Goal: Task Accomplishment & Management: Use online tool/utility

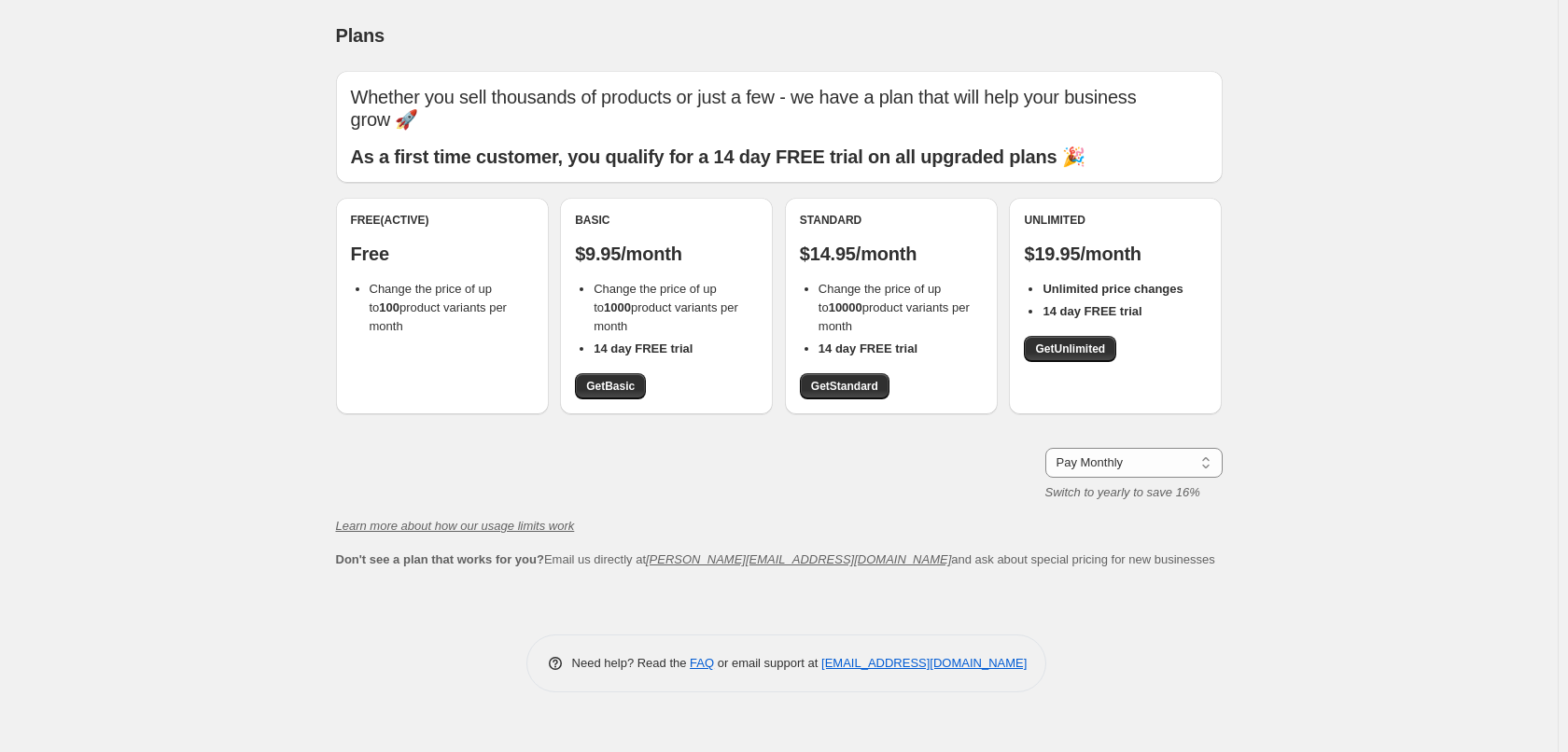
click at [637, 448] on div "Pay Monthly Pay Yearly (Save 16%) Pay Monthly Switch to yearly to save 16%" at bounding box center [779, 475] width 886 height 54
click at [397, 267] on div "Free (Active) Free Change the price of up to 100 product variants per month" at bounding box center [442, 274] width 182 height 124
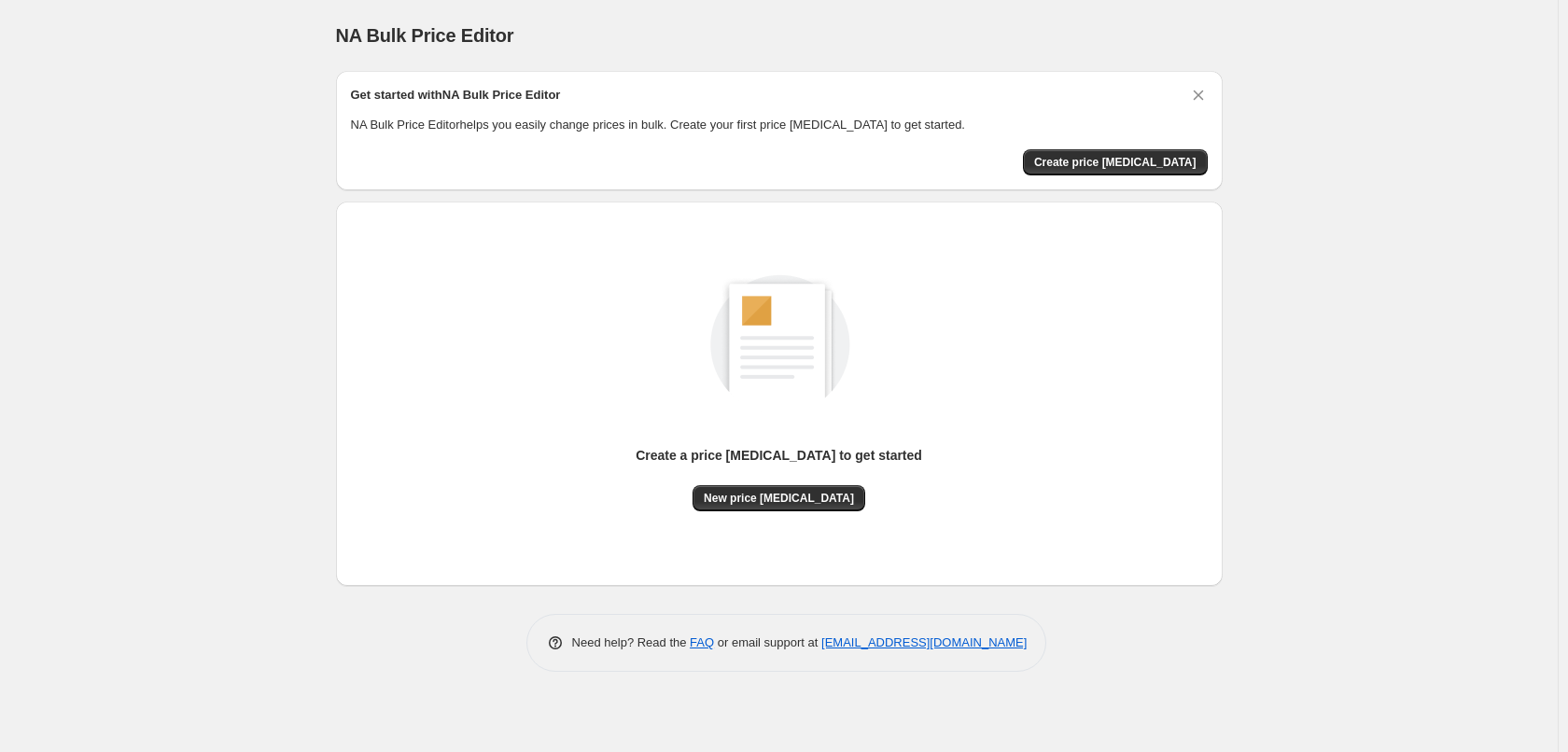
click at [1133, 146] on div "Get started with NA Bulk Price Editor NA Bulk Price Editor helps you easily cha…" at bounding box center [780, 130] width 857 height 90
click at [1131, 158] on span "Create price [MEDICAL_DATA]" at bounding box center [1115, 161] width 162 height 14
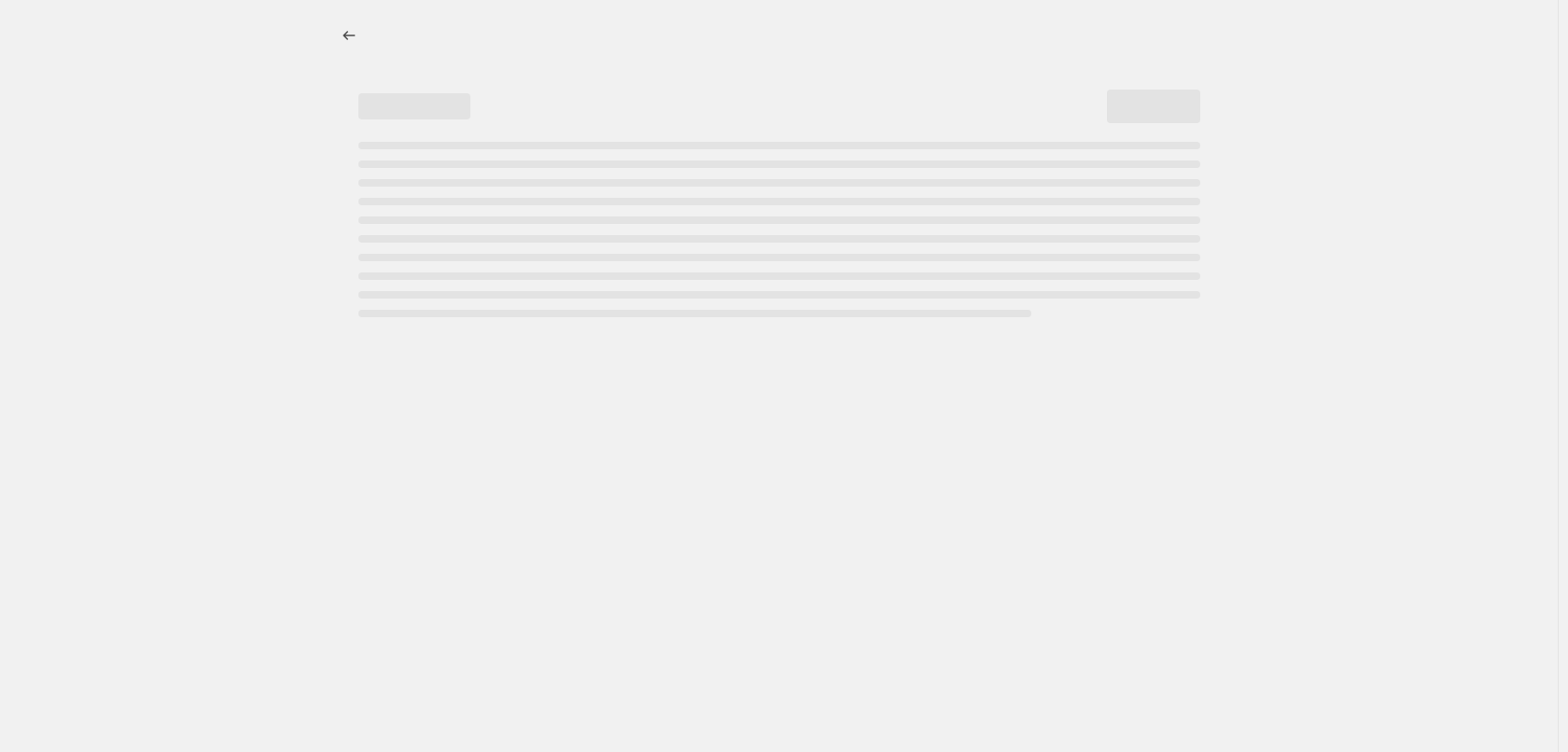
select select "percentage"
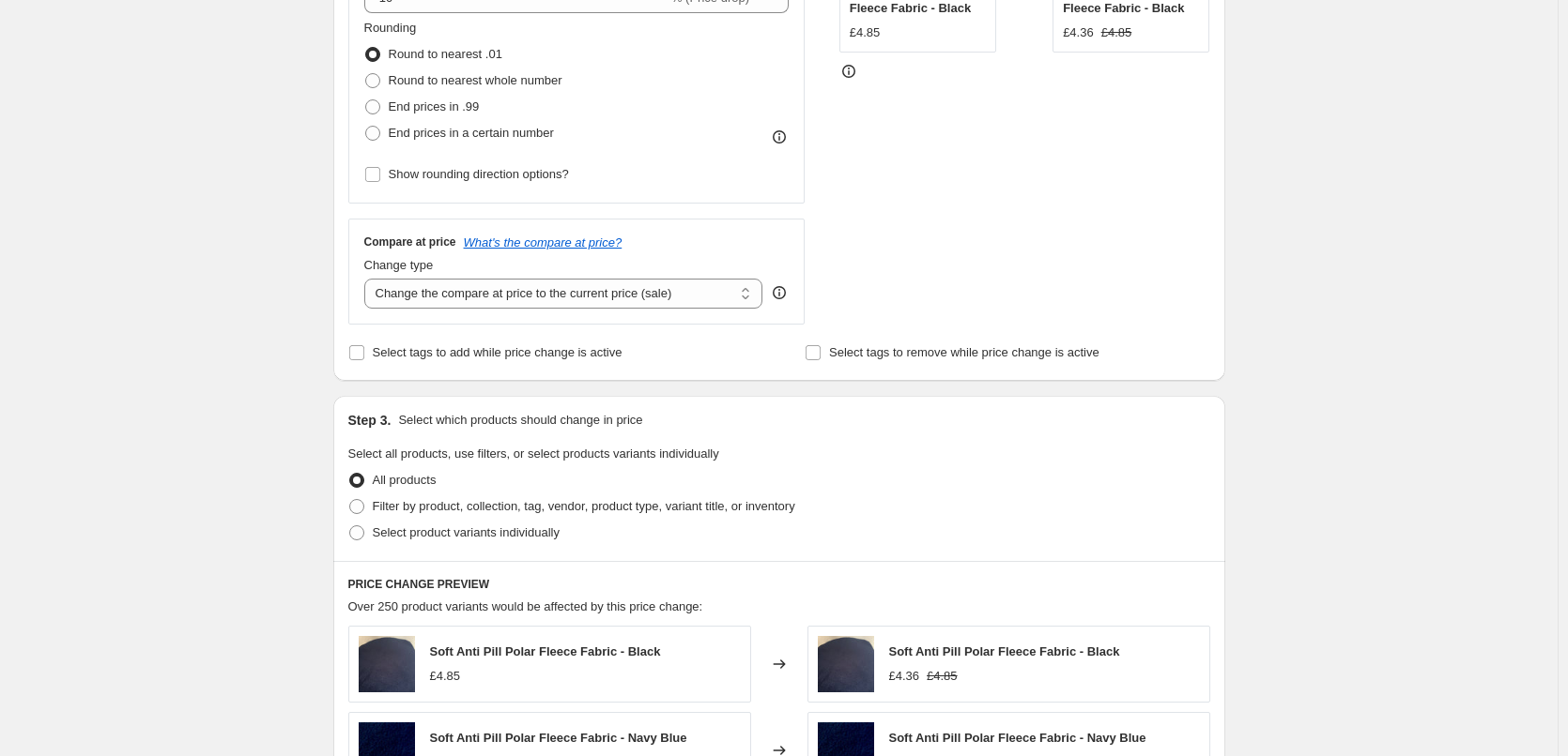
scroll to position [750, 0]
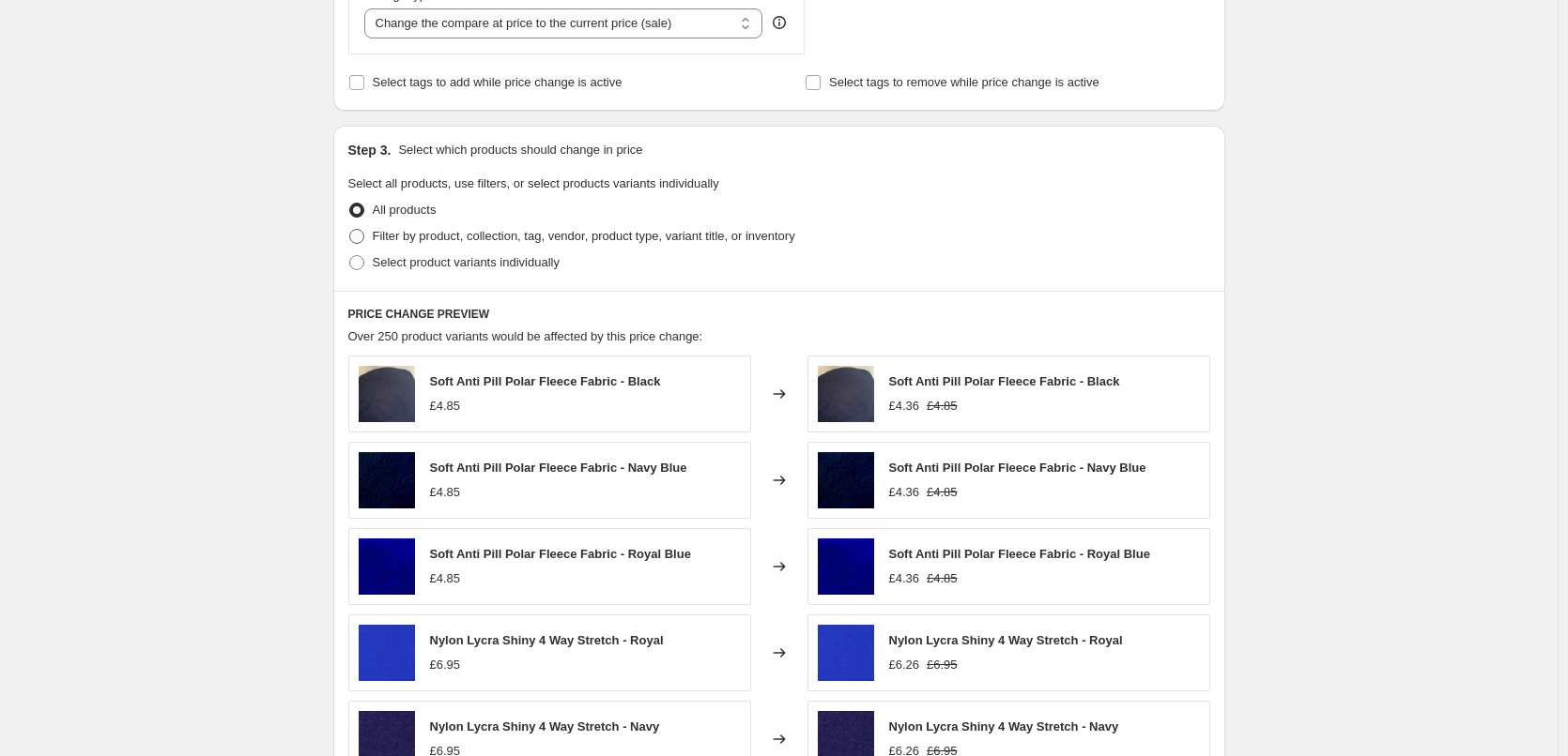
click at [360, 234] on span at bounding box center [356, 236] width 15 height 15
click at [350, 230] on input "Filter by product, collection, tag, vendor, product type, variant title, or inv…" at bounding box center [350, 229] width 1 height 1
radio input "true"
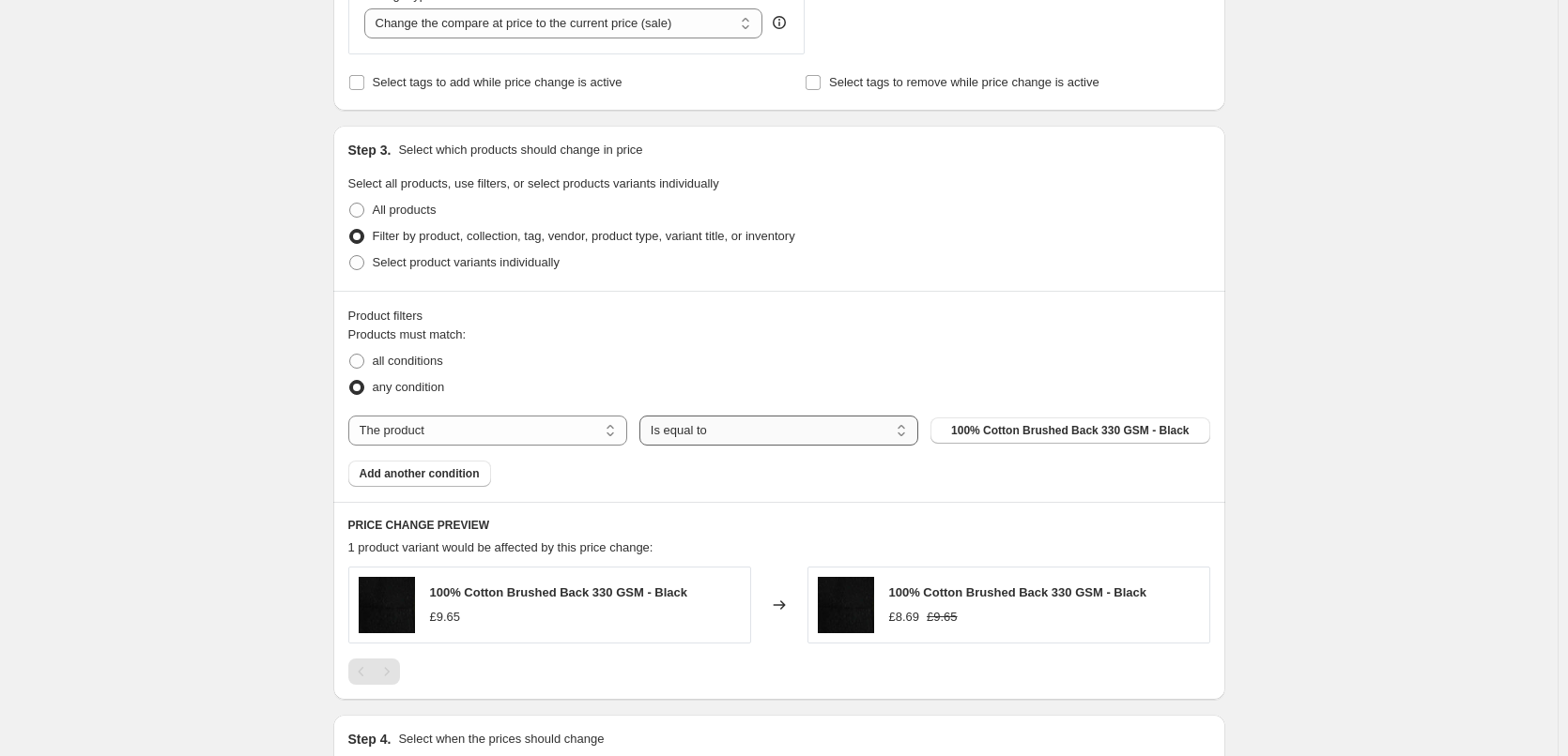
click at [682, 420] on select "Is equal to Is not equal to" at bounding box center [778, 430] width 279 height 30
click at [575, 425] on select "The product The product's collection The product's tag The product's vendor The…" at bounding box center [487, 430] width 279 height 30
select select "title"
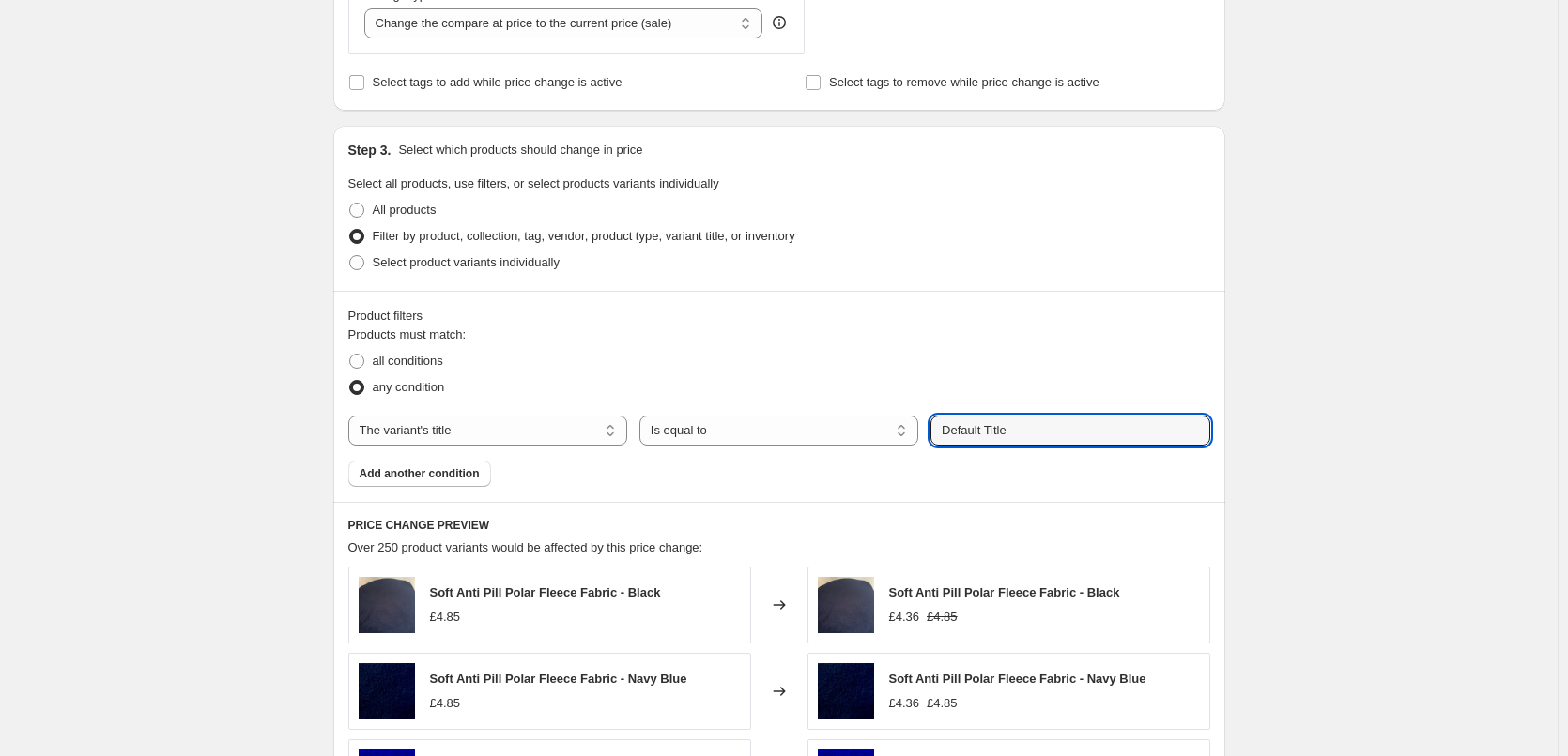
drag, startPoint x: 1018, startPoint y: 433, endPoint x: 928, endPoint y: 436, distance: 90.0
click at [928, 436] on div "The product The product's collection The product's tag The product's vendor The…" at bounding box center [780, 430] width 862 height 30
type input "blank"
click at [930, 126] on button "Submit" at bounding box center [956, 136] width 53 height 19
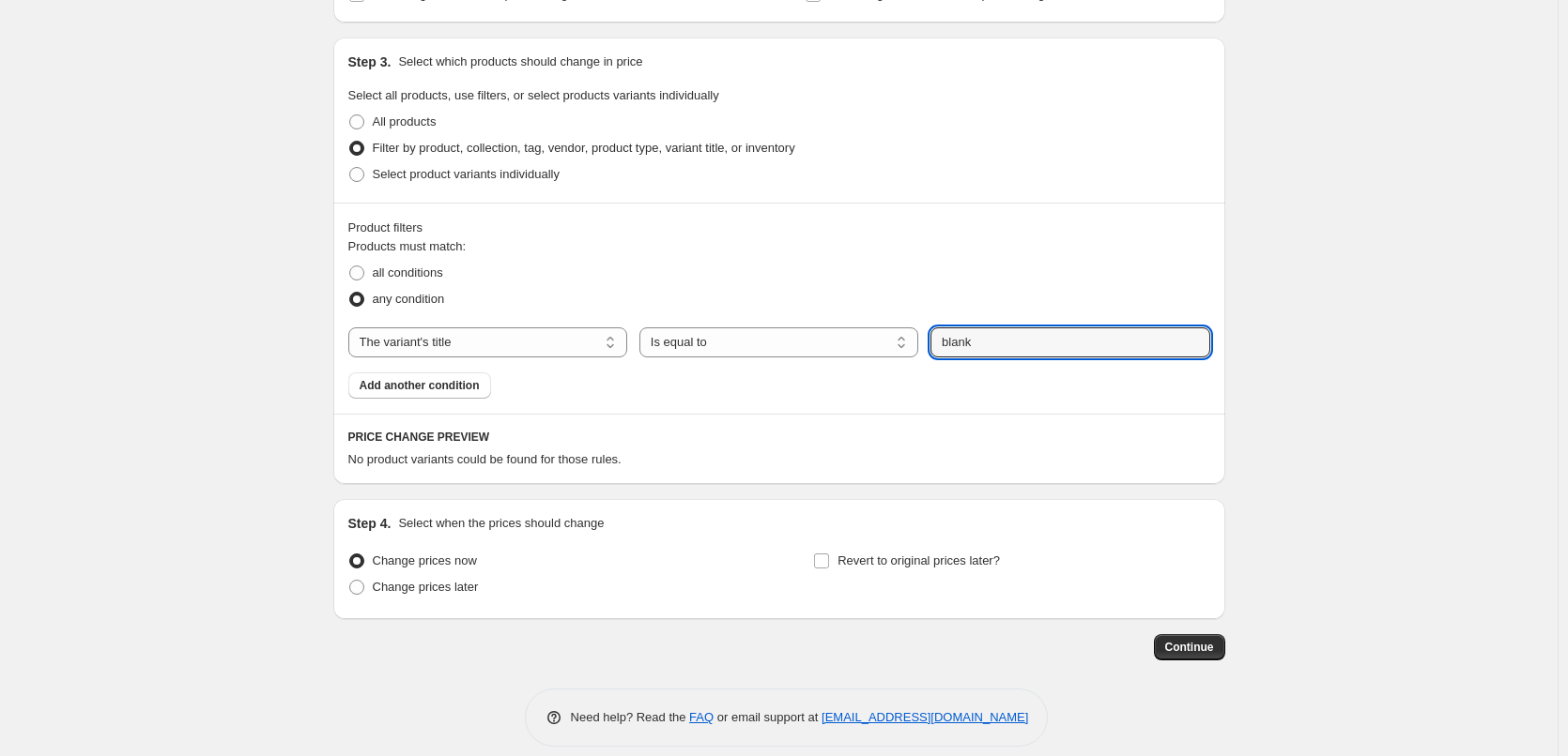
scroll to position [859, 0]
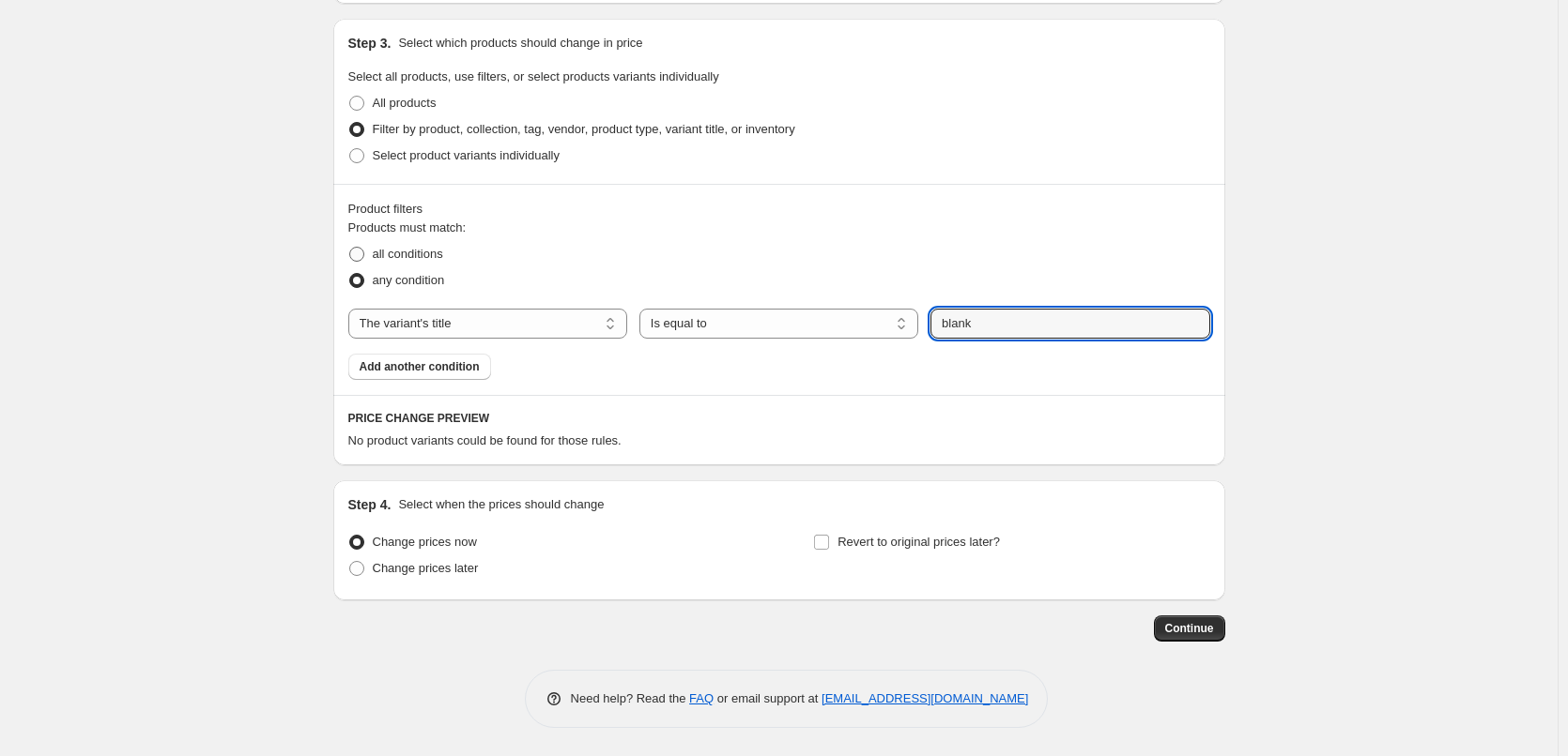
click at [364, 252] on span at bounding box center [356, 253] width 15 height 15
click at [350, 247] on input "all conditions" at bounding box center [350, 247] width 1 height 1
radio input "true"
click at [359, 156] on span at bounding box center [356, 155] width 15 height 15
click at [350, 149] on input "Select product variants individually" at bounding box center [350, 148] width 1 height 1
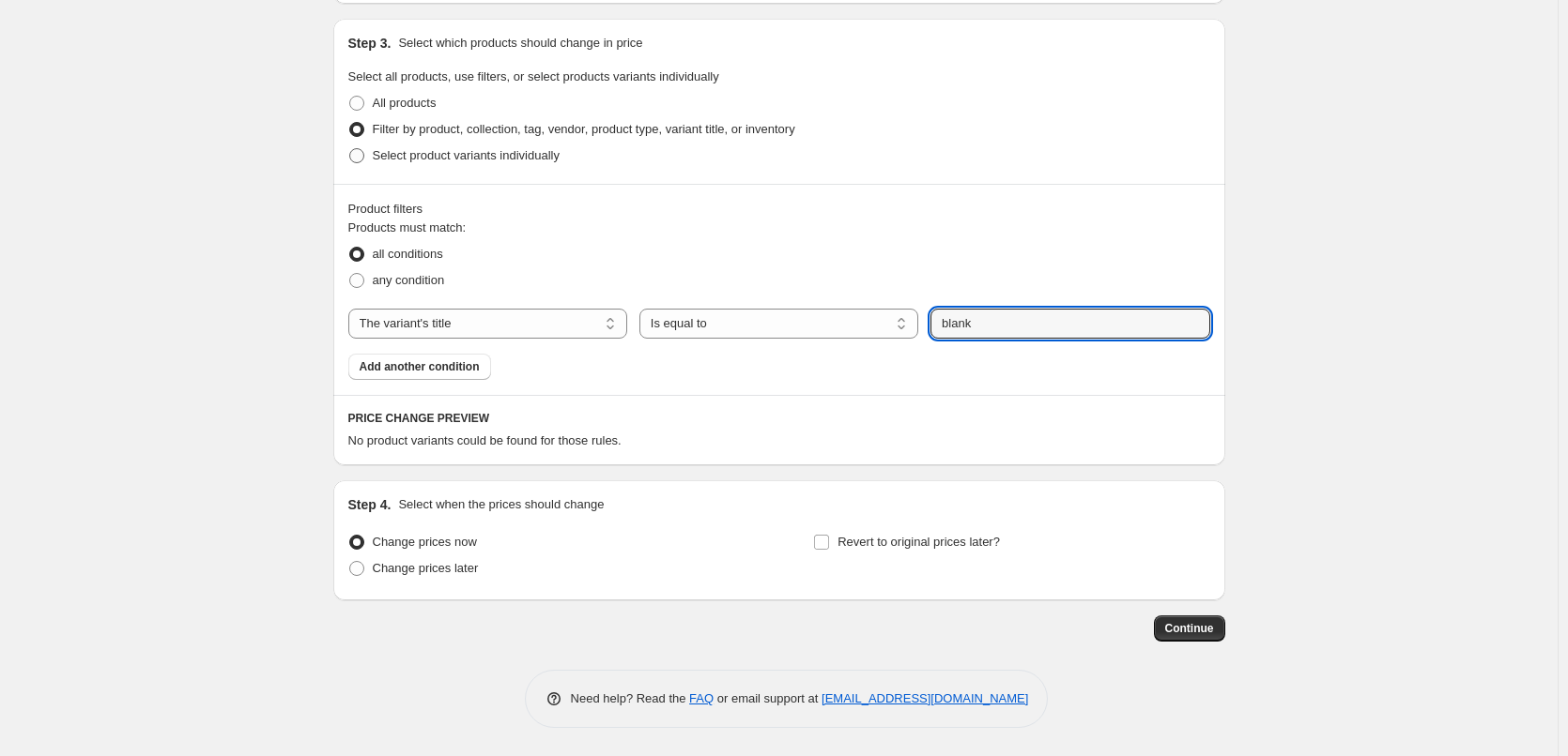
radio input "true"
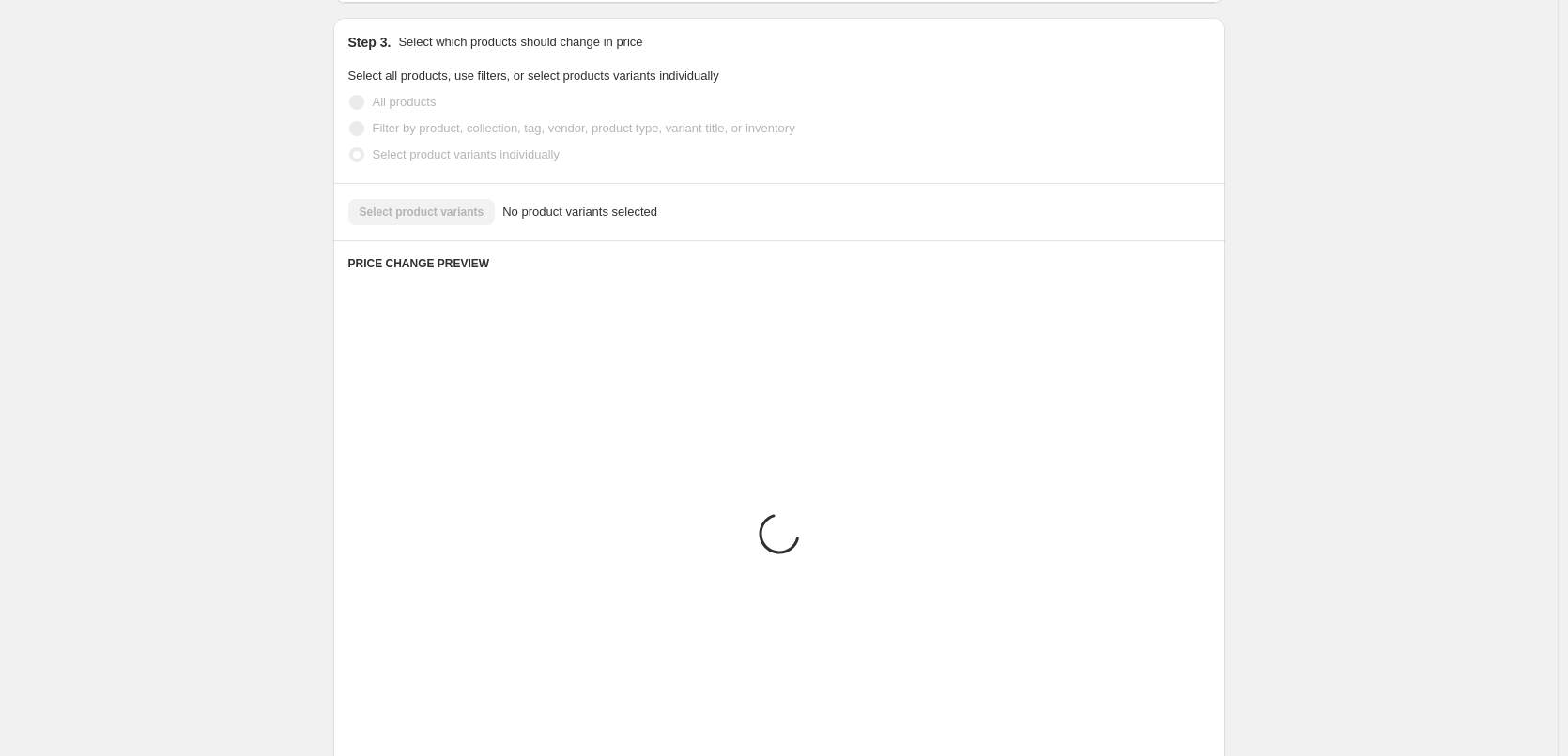
scroll to position [705, 0]
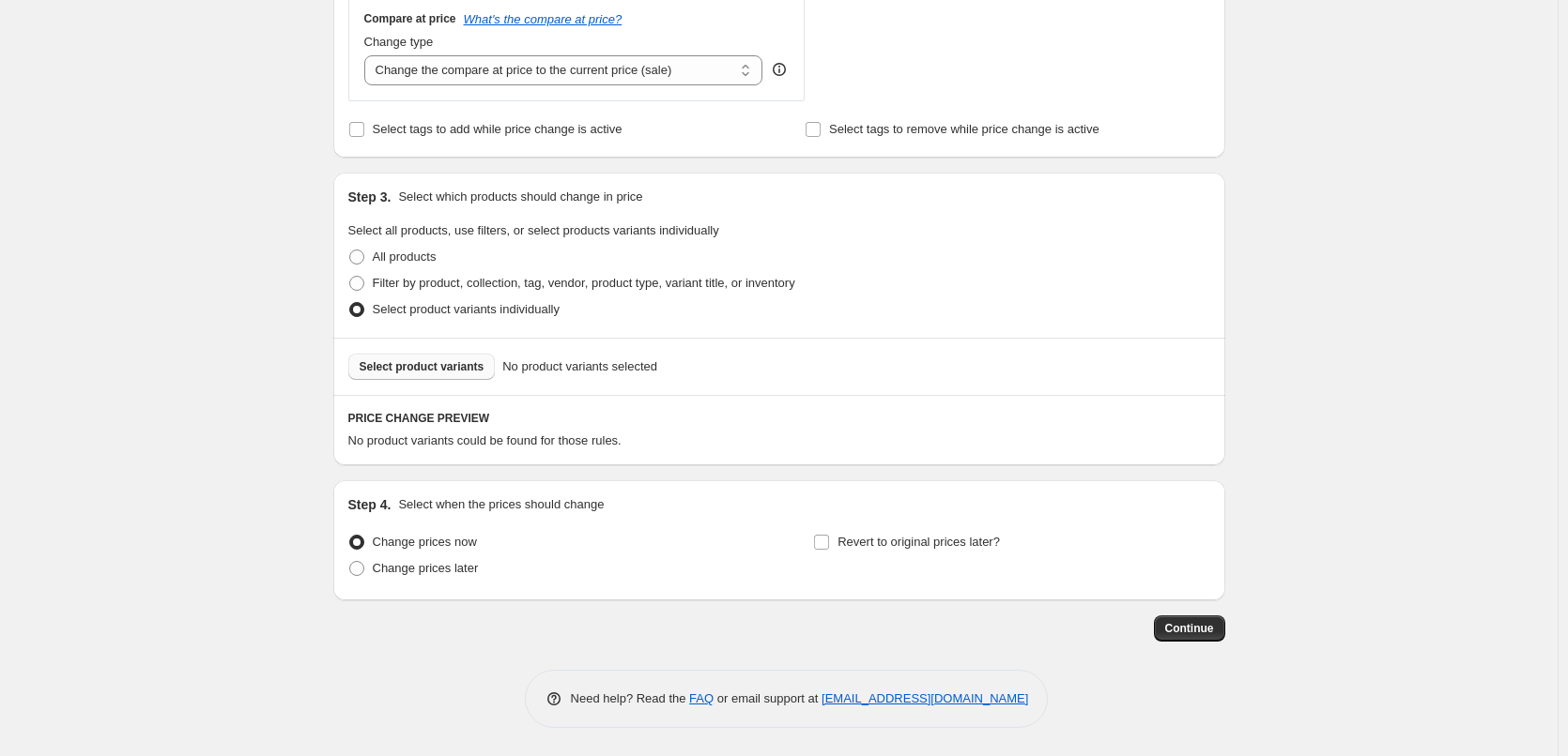
click at [444, 364] on span "Select product variants" at bounding box center [421, 366] width 125 height 15
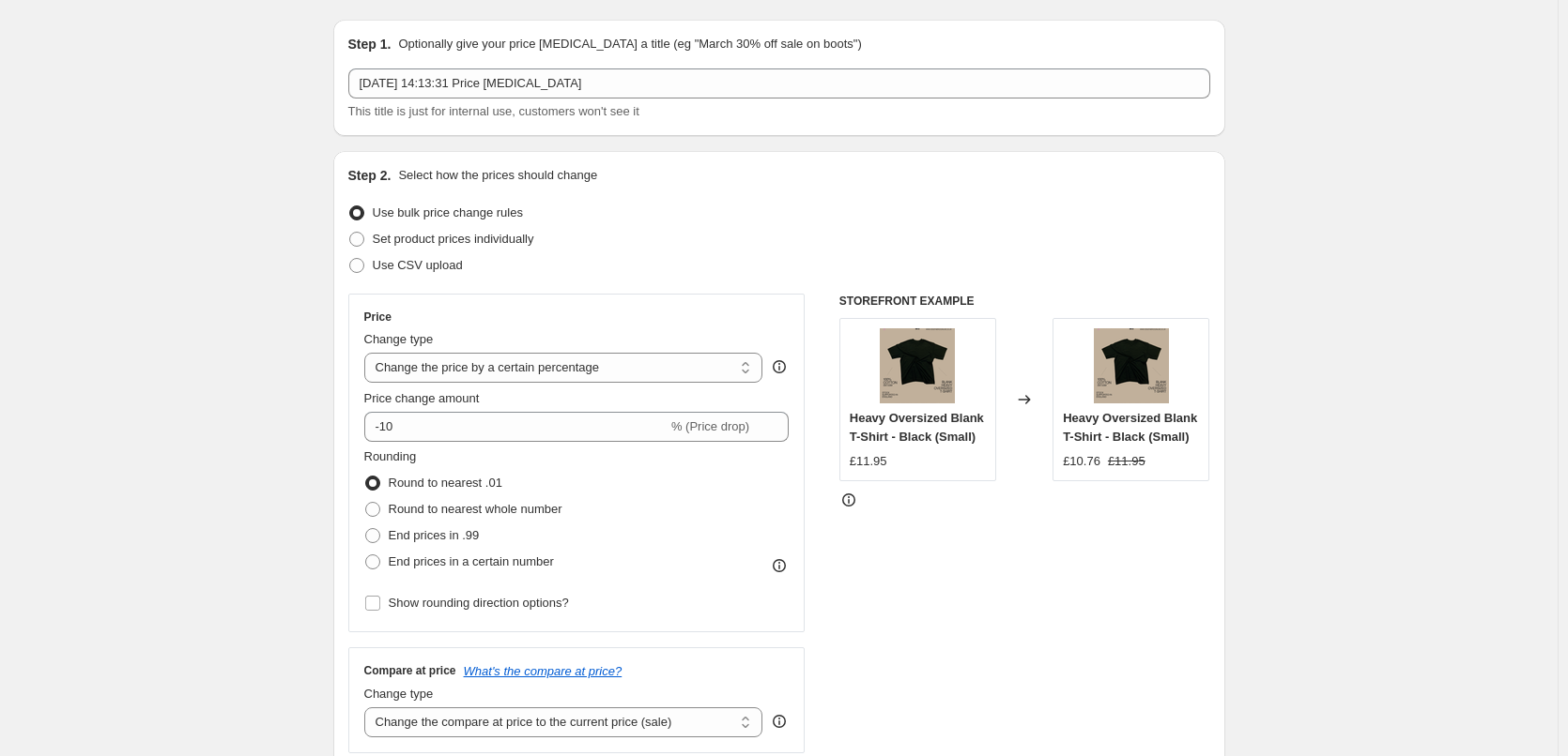
scroll to position [0, 0]
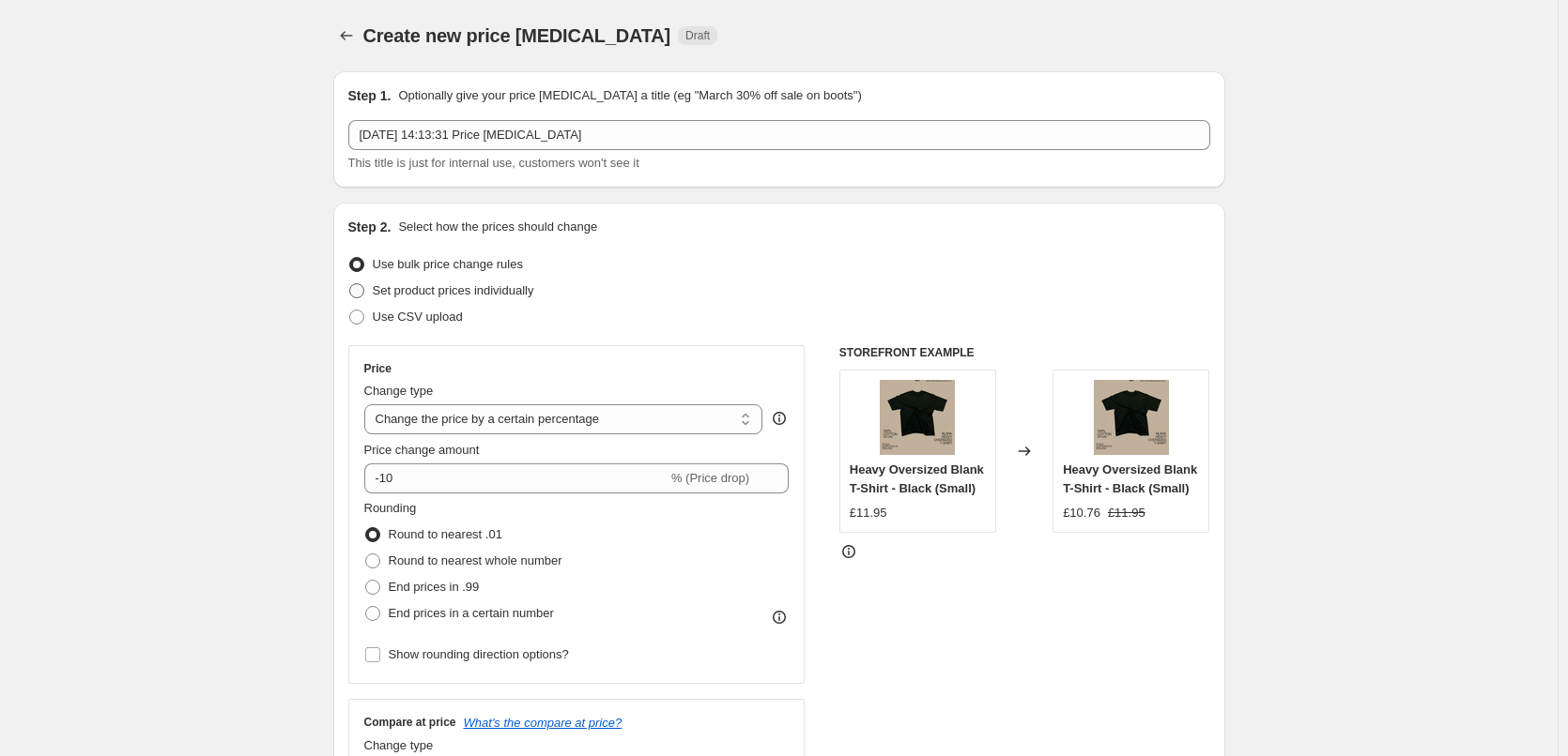
click at [387, 288] on span "Set product prices individually" at bounding box center [453, 290] width 161 height 15
click at [350, 284] on input "Set product prices individually" at bounding box center [350, 283] width 1 height 1
radio input "true"
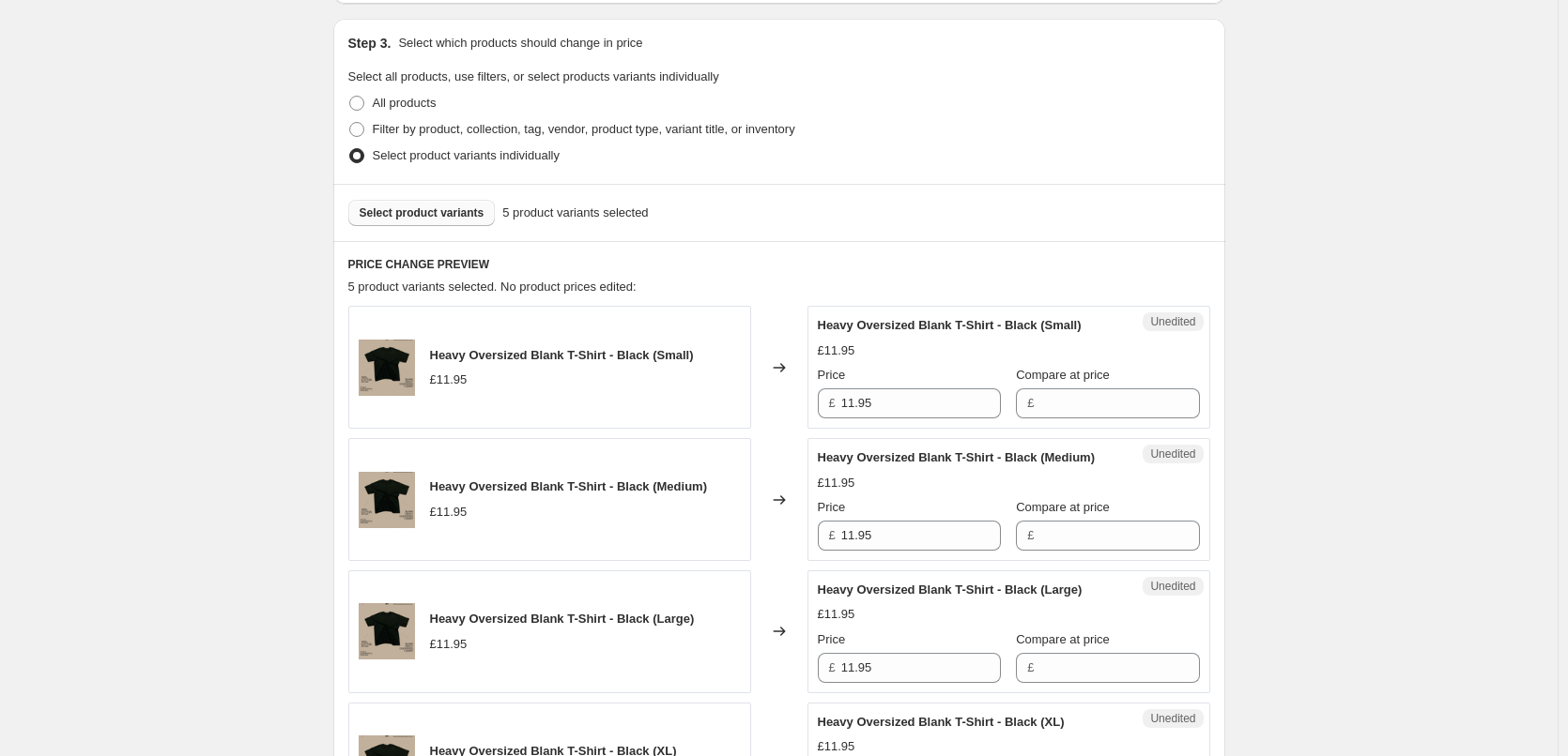
scroll to position [376, 0]
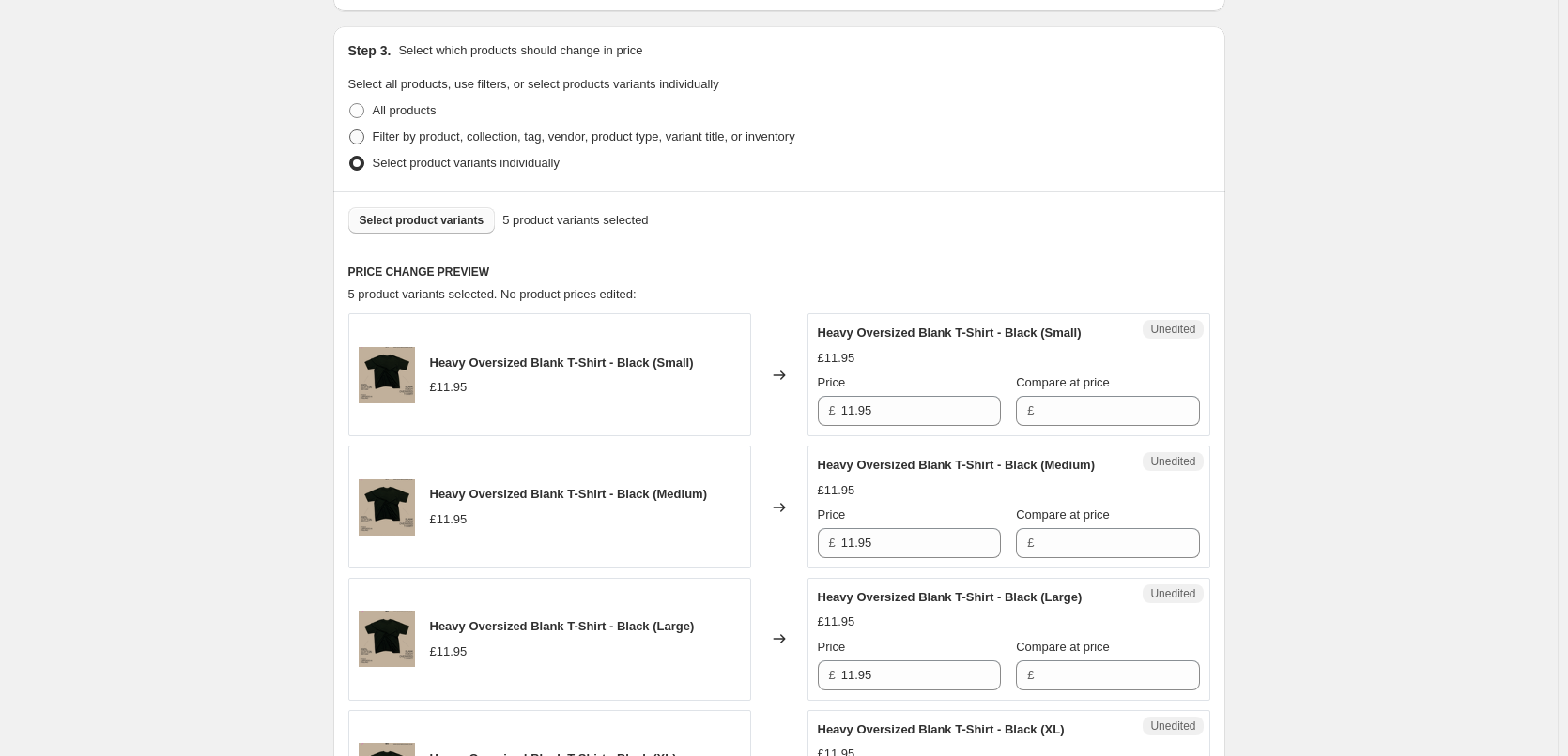
click at [361, 138] on span at bounding box center [356, 136] width 15 height 15
click at [350, 130] on input "Filter by product, collection, tag, vendor, product type, variant title, or inv…" at bounding box center [350, 129] width 1 height 1
radio input "true"
select select "title"
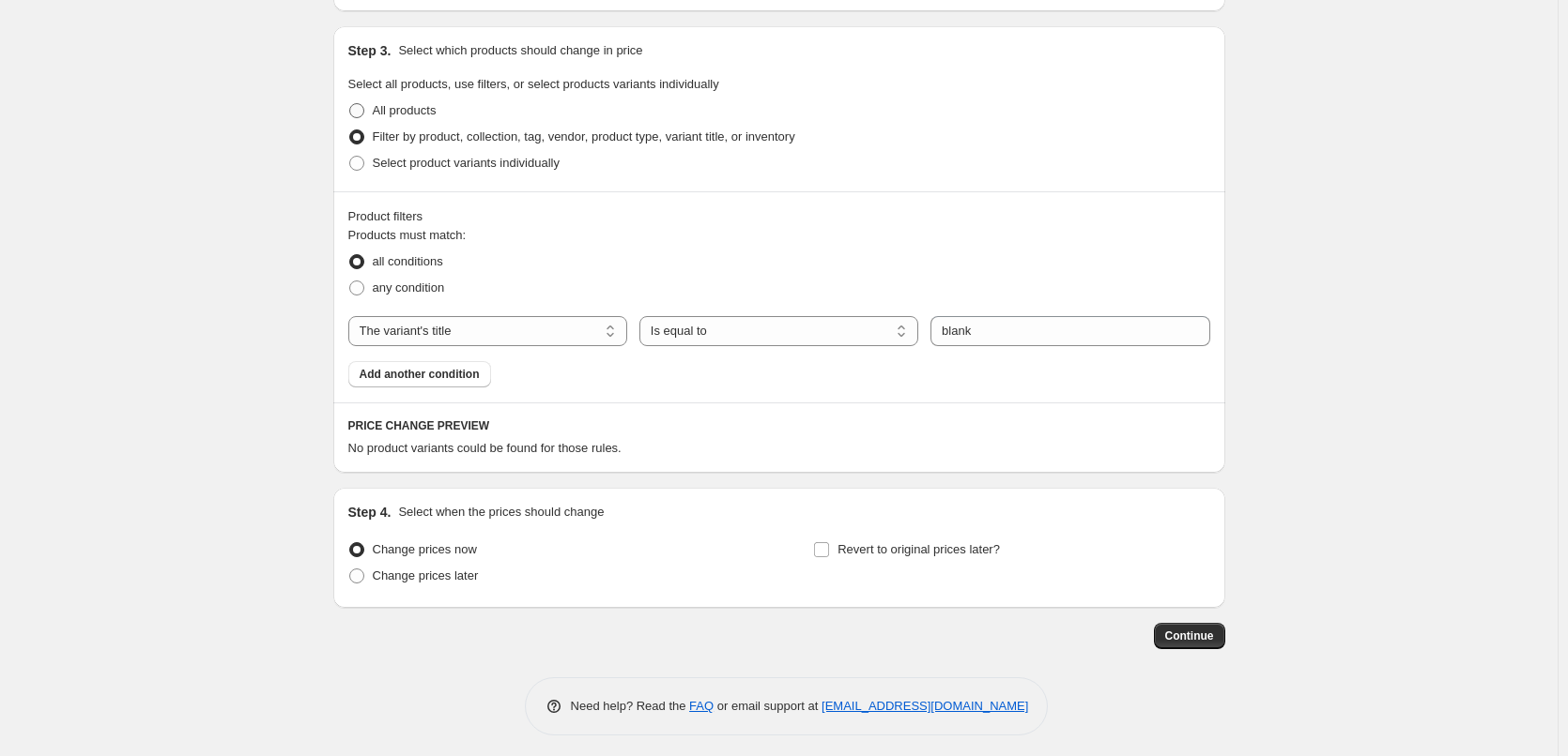
click at [362, 107] on span at bounding box center [356, 110] width 15 height 15
click at [350, 104] on input "All products" at bounding box center [350, 103] width 1 height 1
radio input "true"
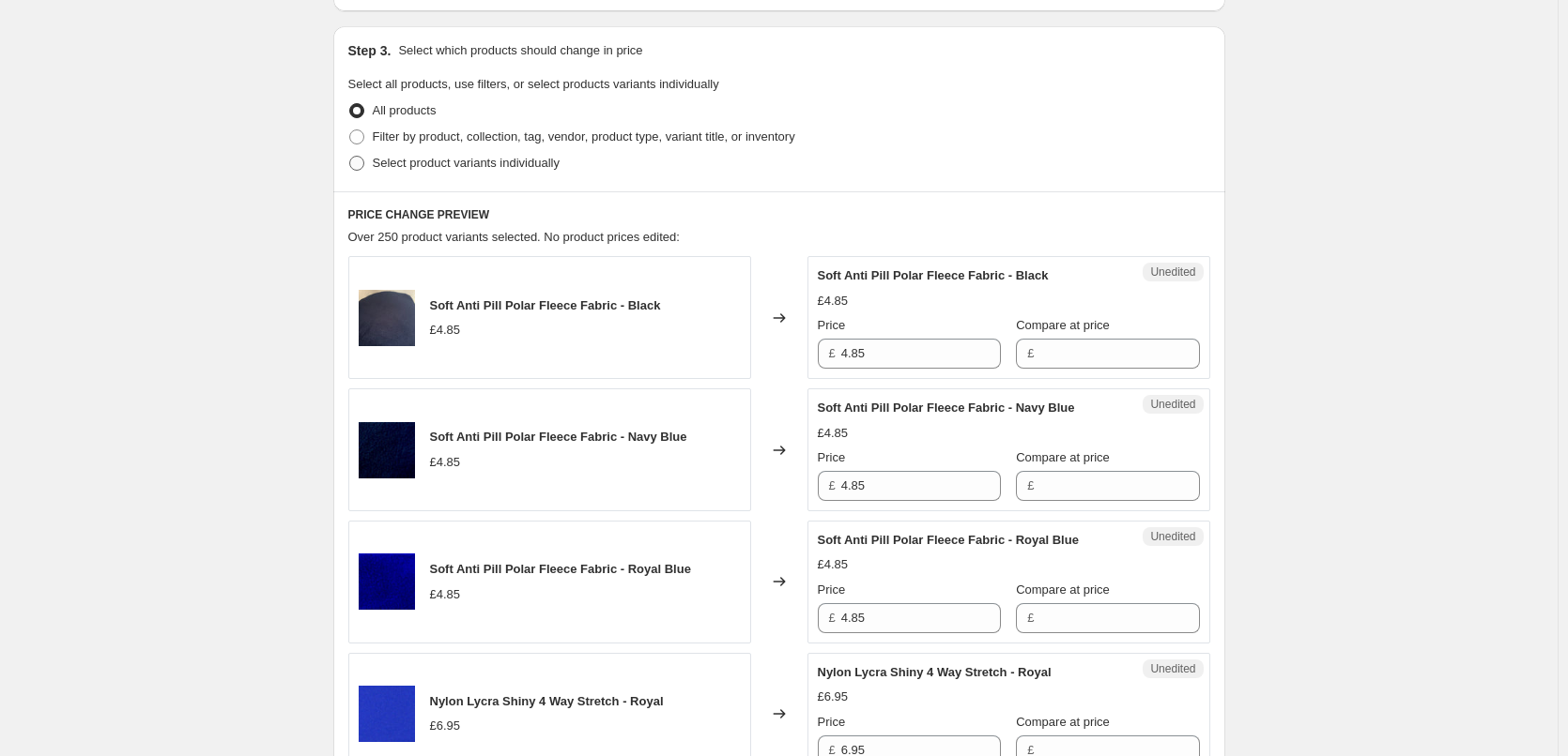
click at [360, 164] on span at bounding box center [356, 162] width 15 height 15
click at [350, 156] on input "Select product variants individually" at bounding box center [350, 155] width 1 height 1
radio input "true"
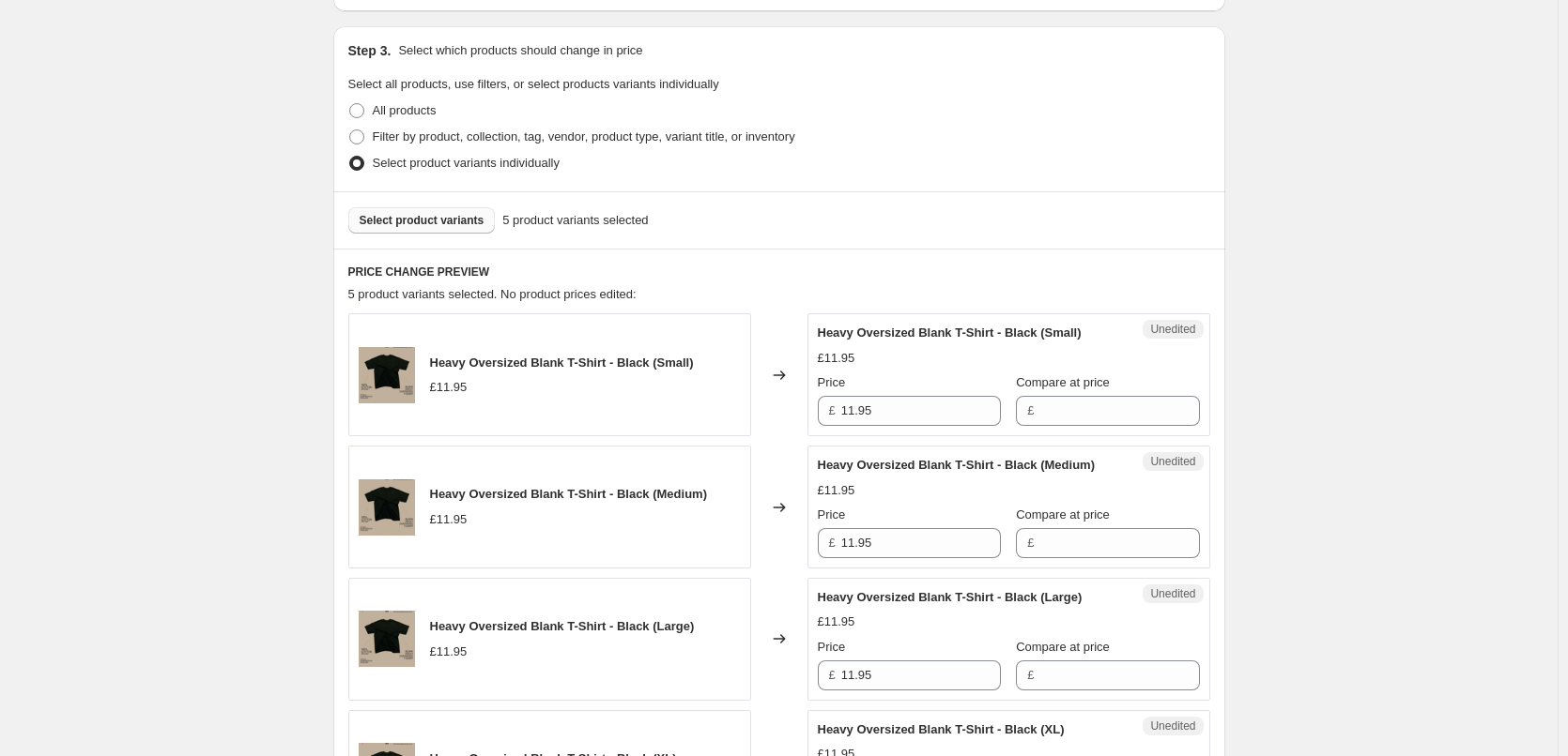
click at [436, 218] on span "Select product variants" at bounding box center [421, 219] width 125 height 15
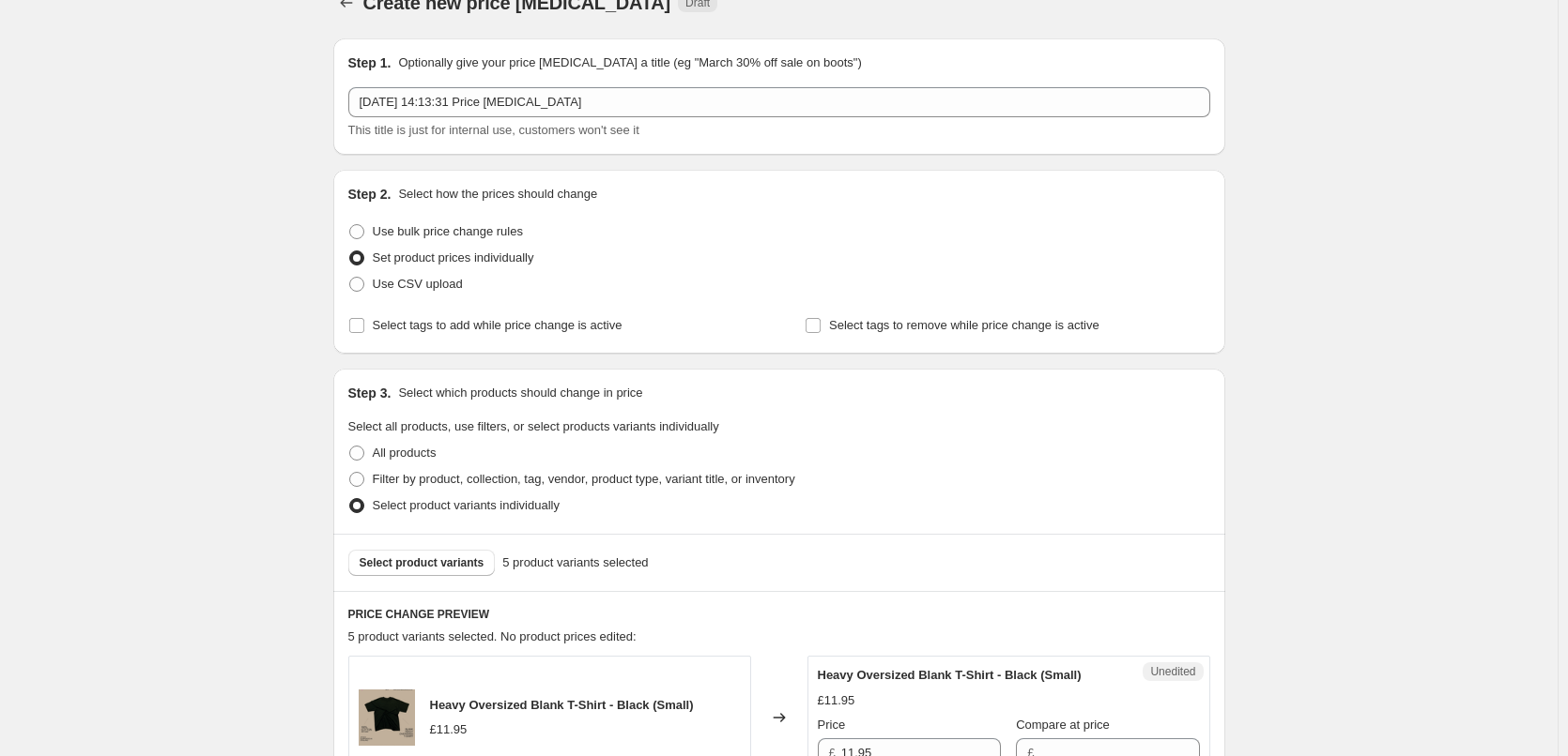
scroll to position [0, 0]
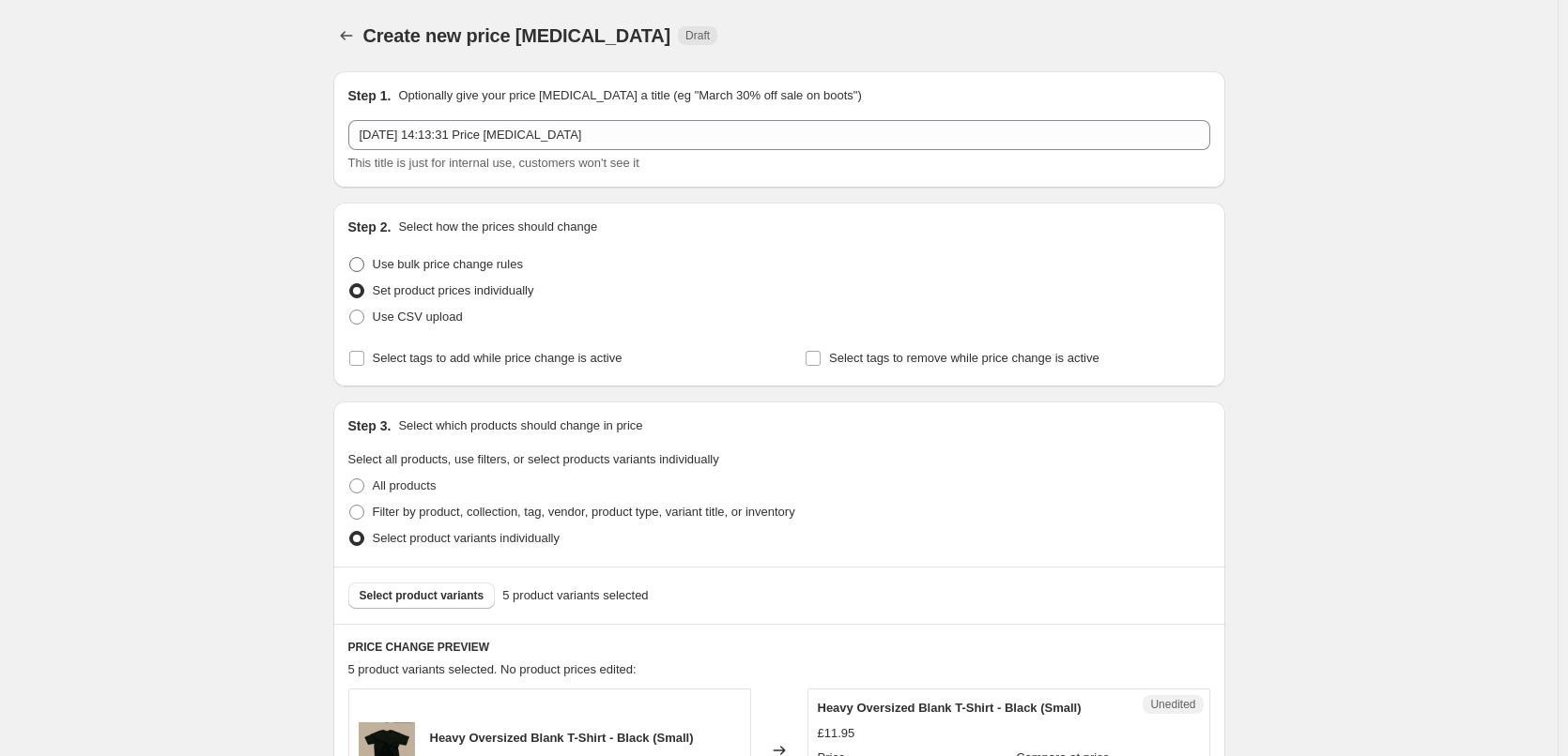
click at [465, 263] on span "Use bulk price change rules" at bounding box center [448, 264] width 150 height 15
click at [350, 258] on input "Use bulk price change rules" at bounding box center [350, 257] width 1 height 1
radio input "true"
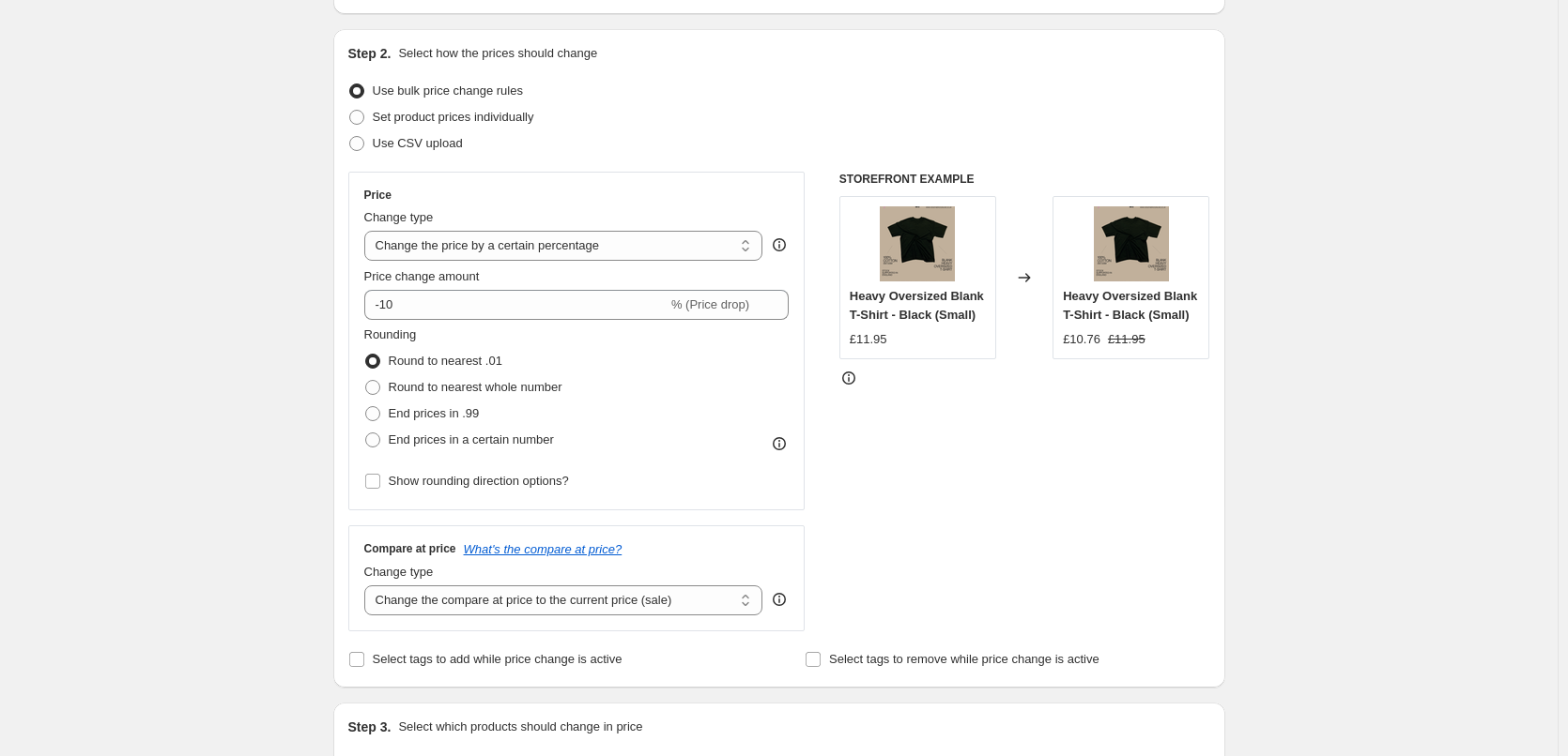
scroll to position [187, 0]
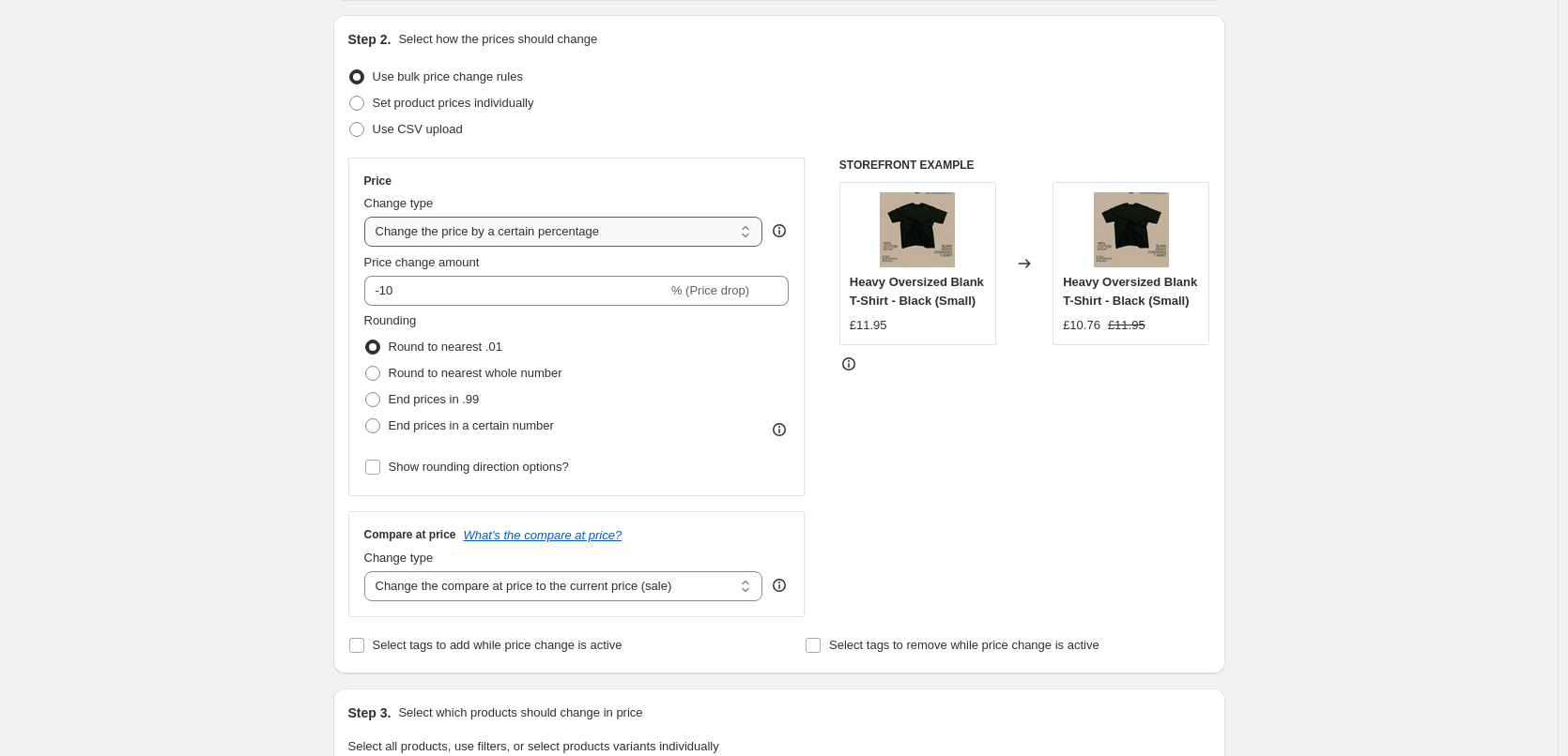
click at [646, 231] on select "Change the price to a certain amount Change the price by a certain amount Chang…" at bounding box center [563, 231] width 399 height 30
select select "to"
click at [368, 216] on select "Change the price to a certain amount Change the price by a certain amount Chang…" at bounding box center [563, 231] width 399 height 30
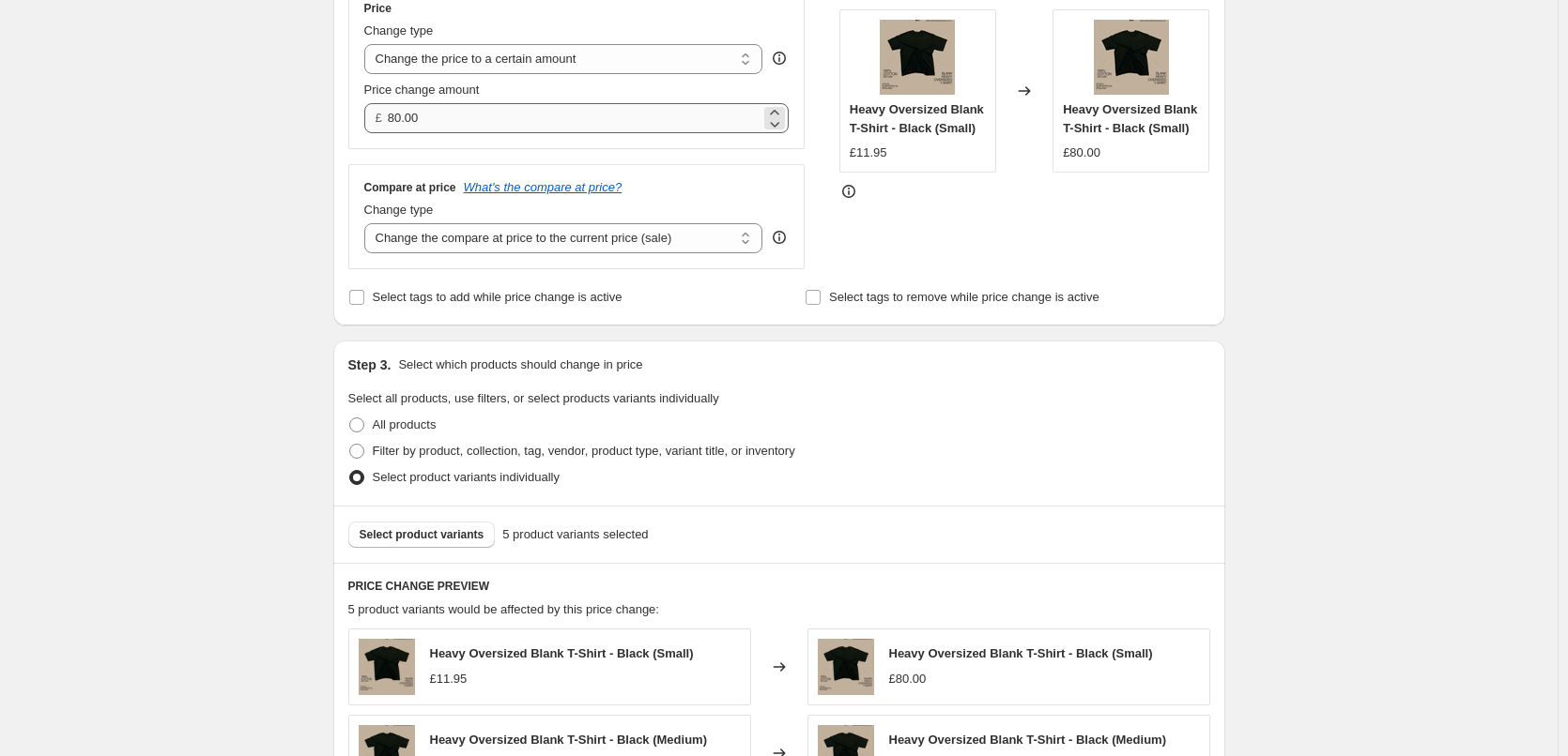
scroll to position [376, 0]
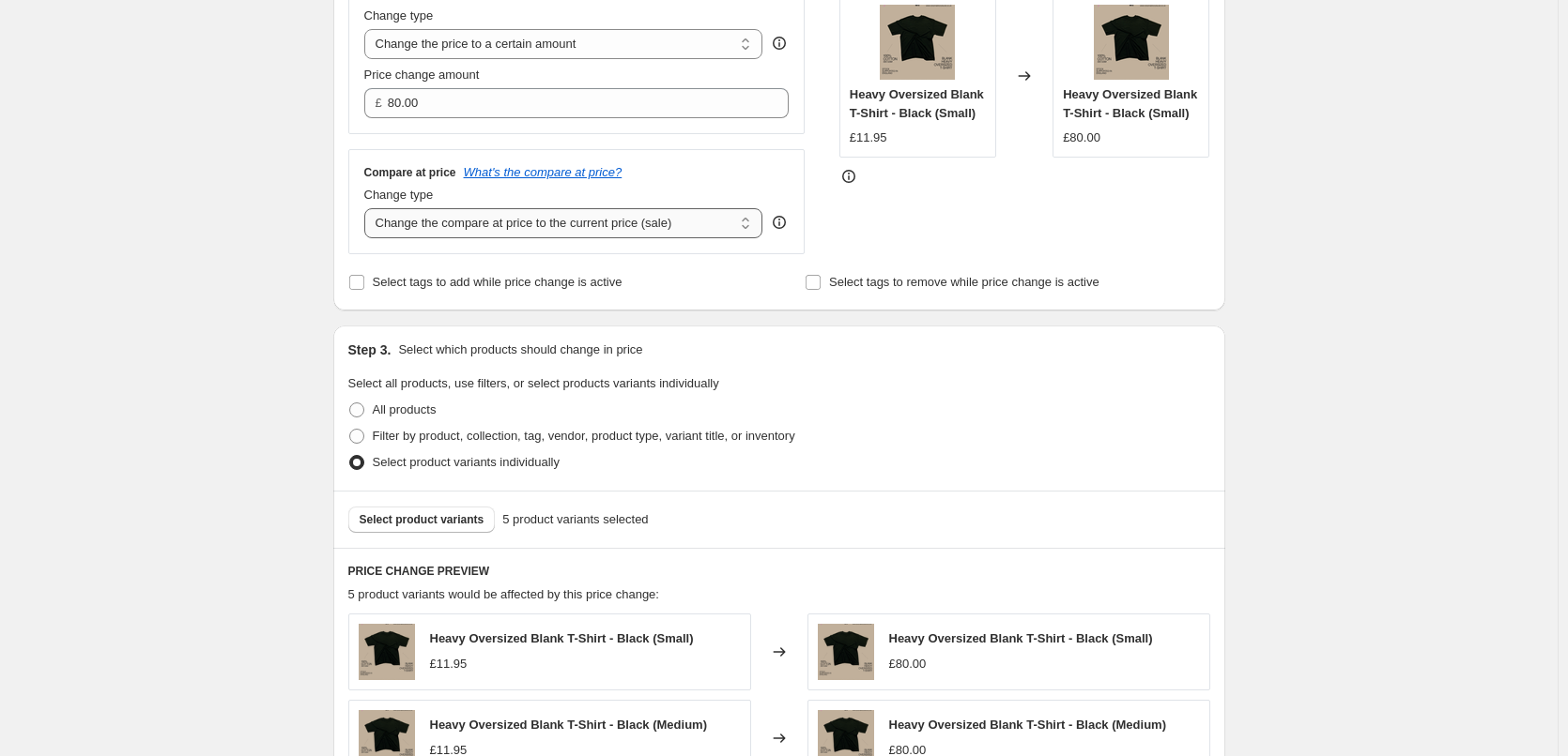
click at [655, 229] on select "Change the compare at price to the current price (sale) Change the compare at p…" at bounding box center [563, 223] width 399 height 30
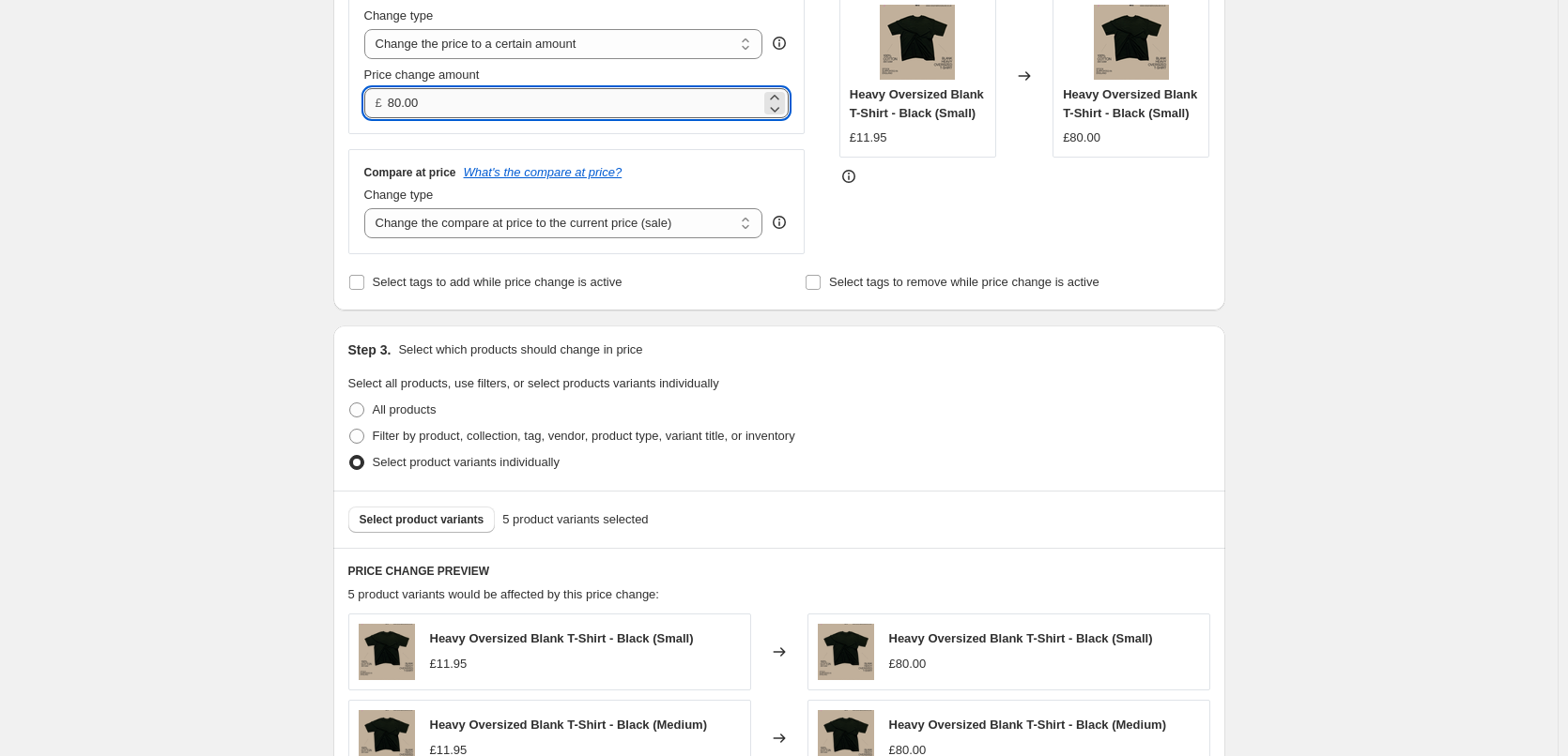
click at [507, 102] on input "80.00" at bounding box center [574, 103] width 373 height 30
type input "8"
type input "11.00"
click at [1396, 275] on div "Create new price [MEDICAL_DATA]. This page is ready Create new price [MEDICAL_D…" at bounding box center [779, 504] width 1557 height 1759
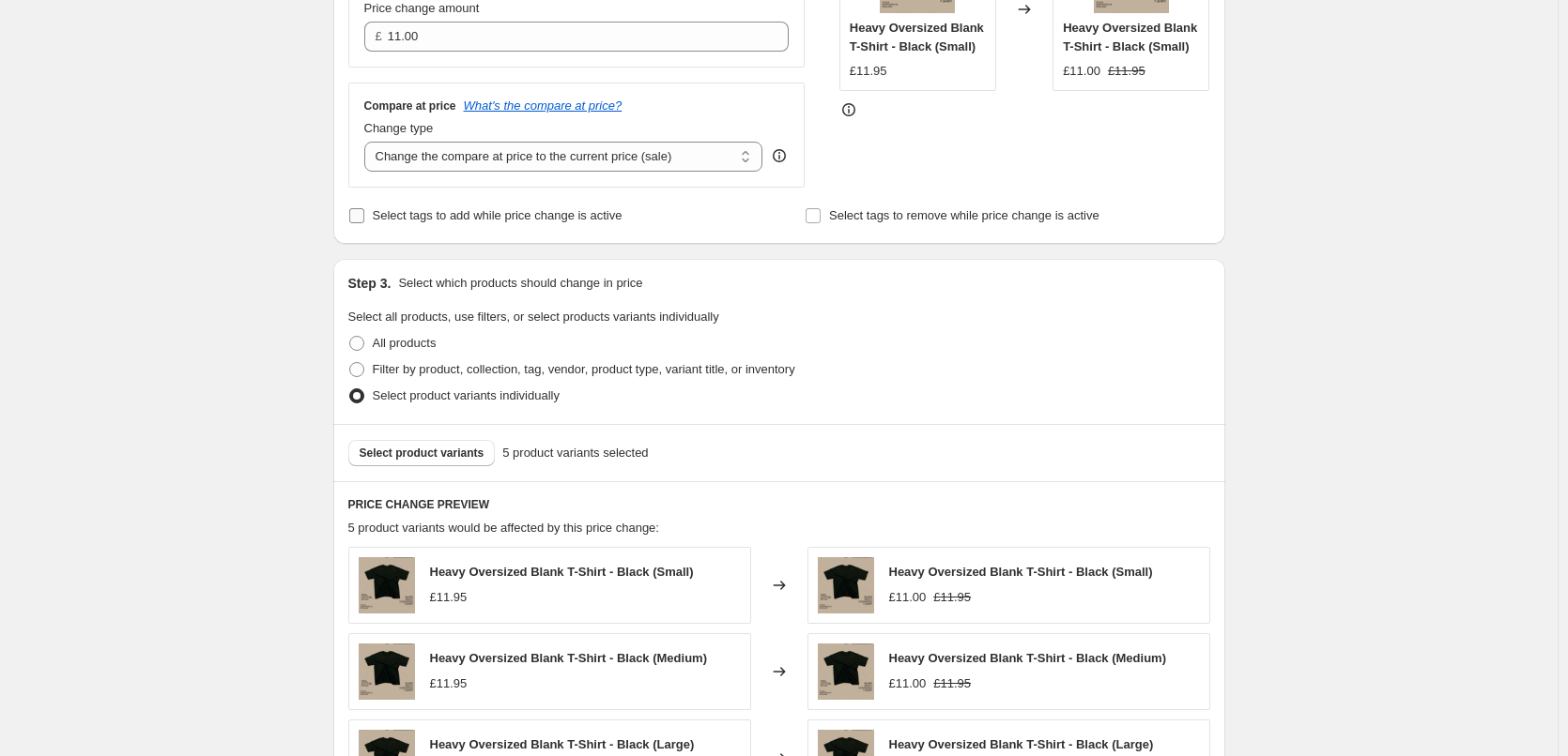
scroll to position [346, 0]
